Goal: Answer question/provide support: Share knowledge or assist other users

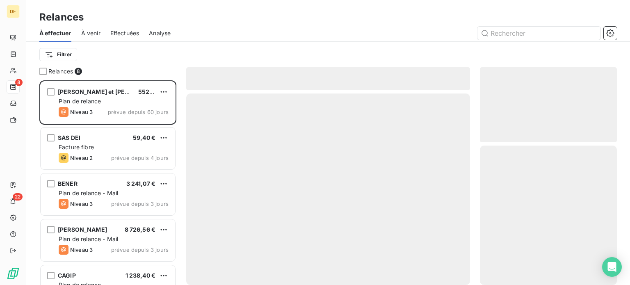
scroll to position [198, 130]
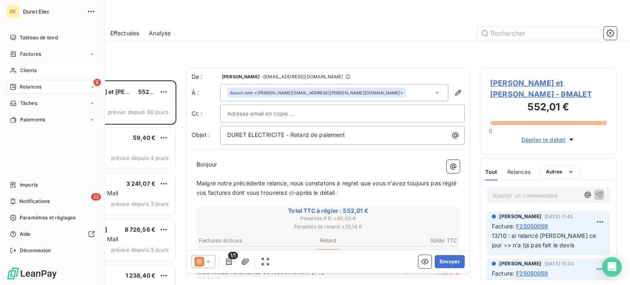
click at [33, 70] on span "Clients" at bounding box center [28, 70] width 16 height 7
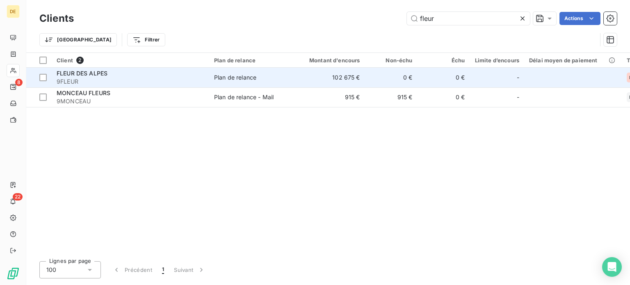
type input "fleur"
click at [97, 80] on span "9FLEUR" at bounding box center [131, 81] width 148 height 8
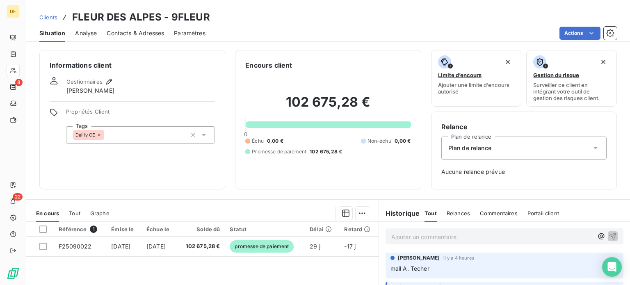
click at [399, 232] on p "Ajouter un commentaire ﻿" at bounding box center [492, 237] width 202 height 10
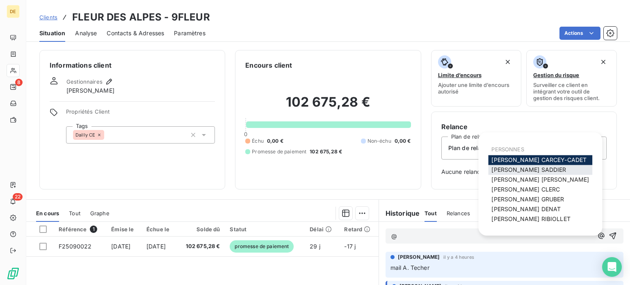
click at [541, 172] on div "[PERSON_NAME]" at bounding box center [540, 170] width 104 height 10
click at [505, 172] on span "[PERSON_NAME]" at bounding box center [528, 169] width 75 height 7
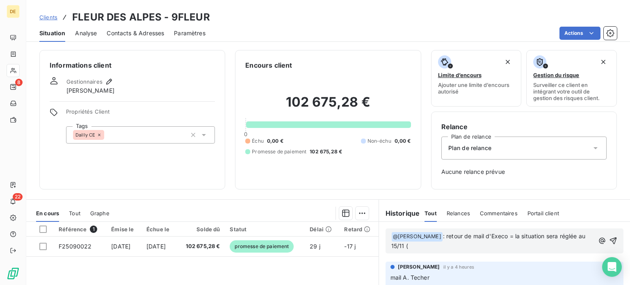
click at [410, 249] on p "﻿ @ [PERSON_NAME] ﻿ : retour de mail d'Execo = la situation sera réglée au 15/1…" at bounding box center [492, 241] width 203 height 19
click at [608, 241] on icon "button" at bounding box center [612, 241] width 8 height 8
